Goal: Information Seeking & Learning: Learn about a topic

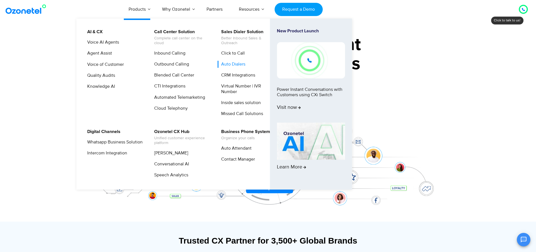
click at [240, 64] on link "Auto Dialers" at bounding box center [231, 64] width 29 height 7
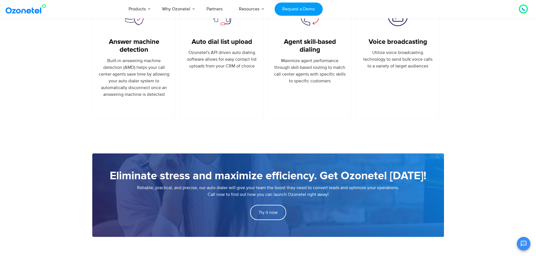
scroll to position [132, 0]
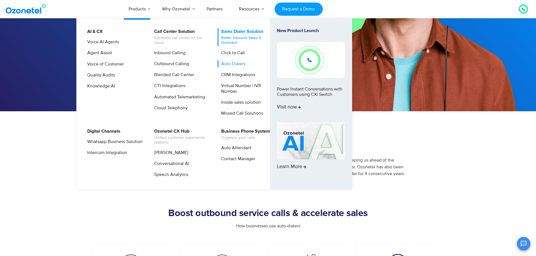
click at [229, 40] on span "Better Inbound Sales & Outreach" at bounding box center [248, 41] width 55 height 10
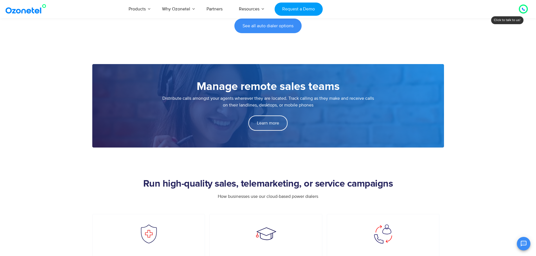
scroll to position [1117, 0]
